Goal: Information Seeking & Learning: Learn about a topic

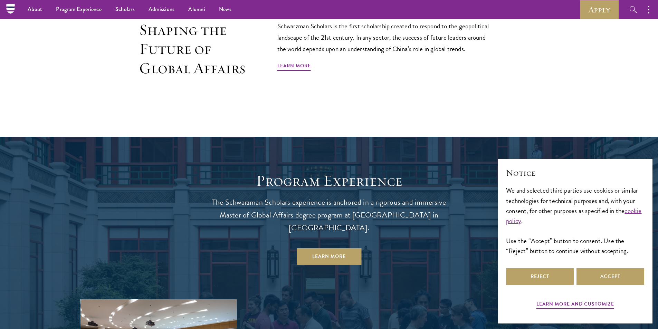
scroll to position [484, 0]
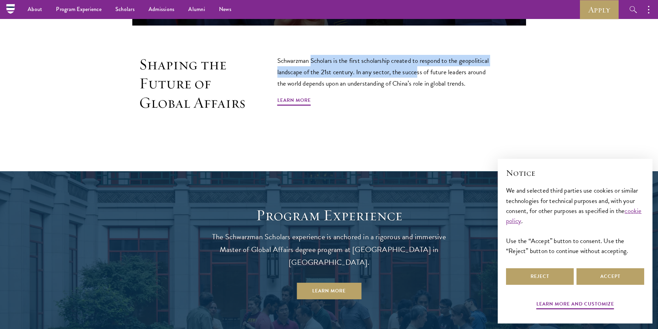
drag, startPoint x: 378, startPoint y: 70, endPoint x: 432, endPoint y: 71, distance: 54.6
click at [428, 70] on p "Schwarzman Scholars is the first scholarship created to respond to the geopolit…" at bounding box center [386, 72] width 218 height 34
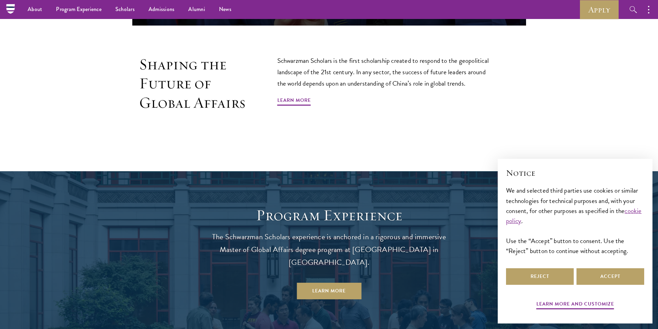
click at [432, 71] on p "Schwarzman Scholars is the first scholarship created to respond to the geopolit…" at bounding box center [386, 72] width 218 height 34
drag, startPoint x: 356, startPoint y: 62, endPoint x: 386, endPoint y: 61, distance: 30.1
click at [384, 61] on p "Schwarzman Scholars is the first scholarship created to respond to the geopolit…" at bounding box center [386, 72] width 218 height 34
click at [386, 61] on p "Schwarzman Scholars is the first scholarship created to respond to the geopolit…" at bounding box center [386, 72] width 218 height 34
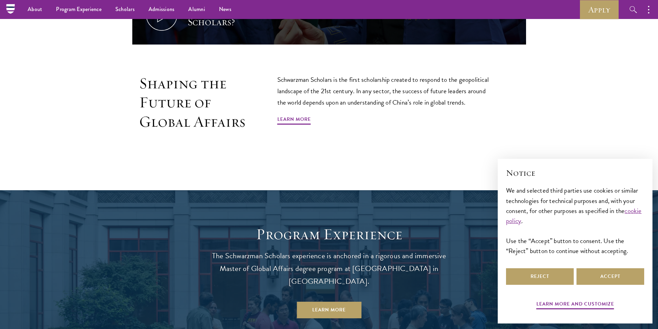
scroll to position [449, 0]
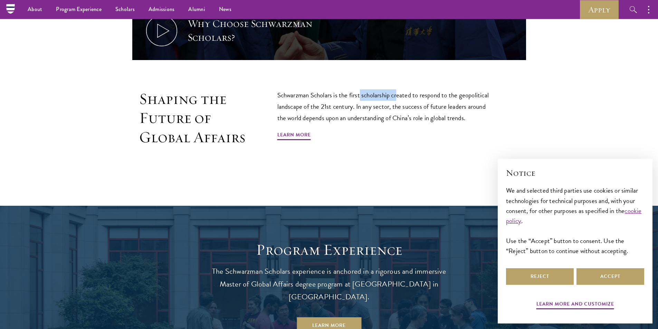
drag, startPoint x: 362, startPoint y: 95, endPoint x: 399, endPoint y: 92, distance: 37.4
click at [399, 92] on p "Schwarzman Scholars is the first scholarship created to respond to the geopolit…" at bounding box center [386, 106] width 218 height 34
click at [593, 278] on button "Accept" at bounding box center [611, 276] width 68 height 17
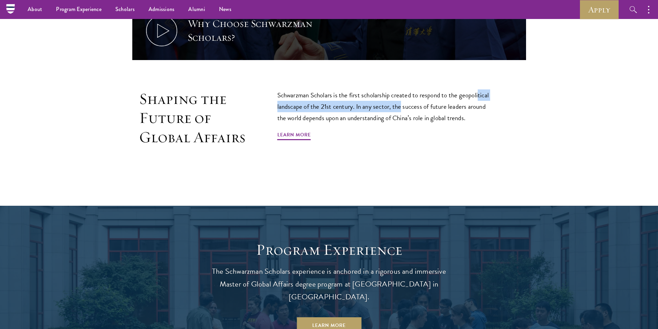
drag, startPoint x: 411, startPoint y: 101, endPoint x: 481, endPoint y: 98, distance: 69.2
click at [481, 98] on p "Schwarzman Scholars is the first scholarship created to respond to the geopolit…" at bounding box center [386, 106] width 218 height 34
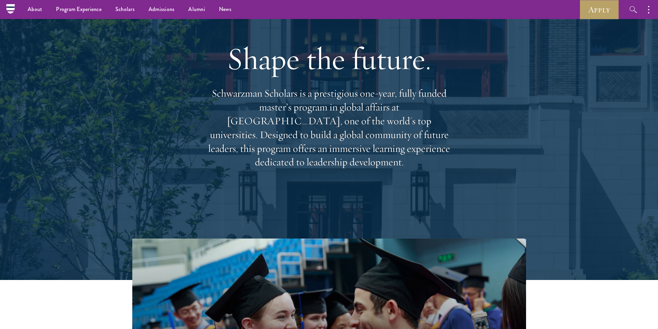
scroll to position [0, 0]
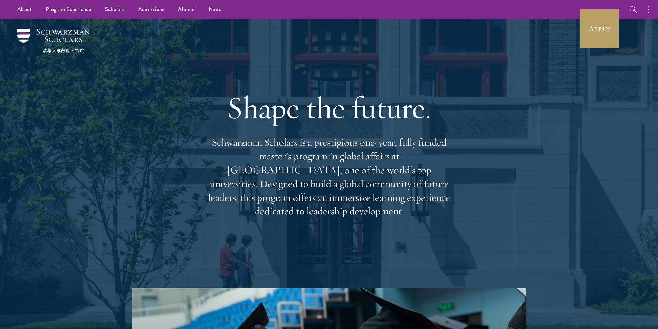
click at [246, 119] on h1 "Shape the future." at bounding box center [329, 107] width 249 height 39
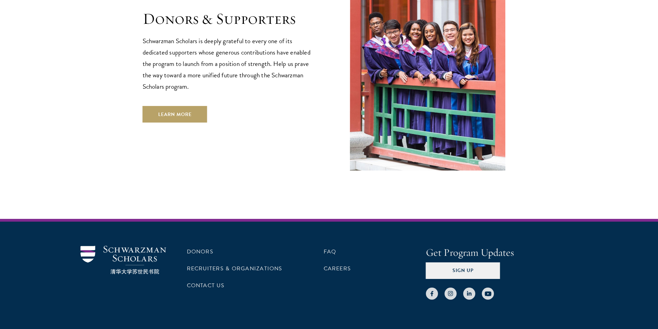
scroll to position [1988, 0]
